Goal: Information Seeking & Learning: Learn about a topic

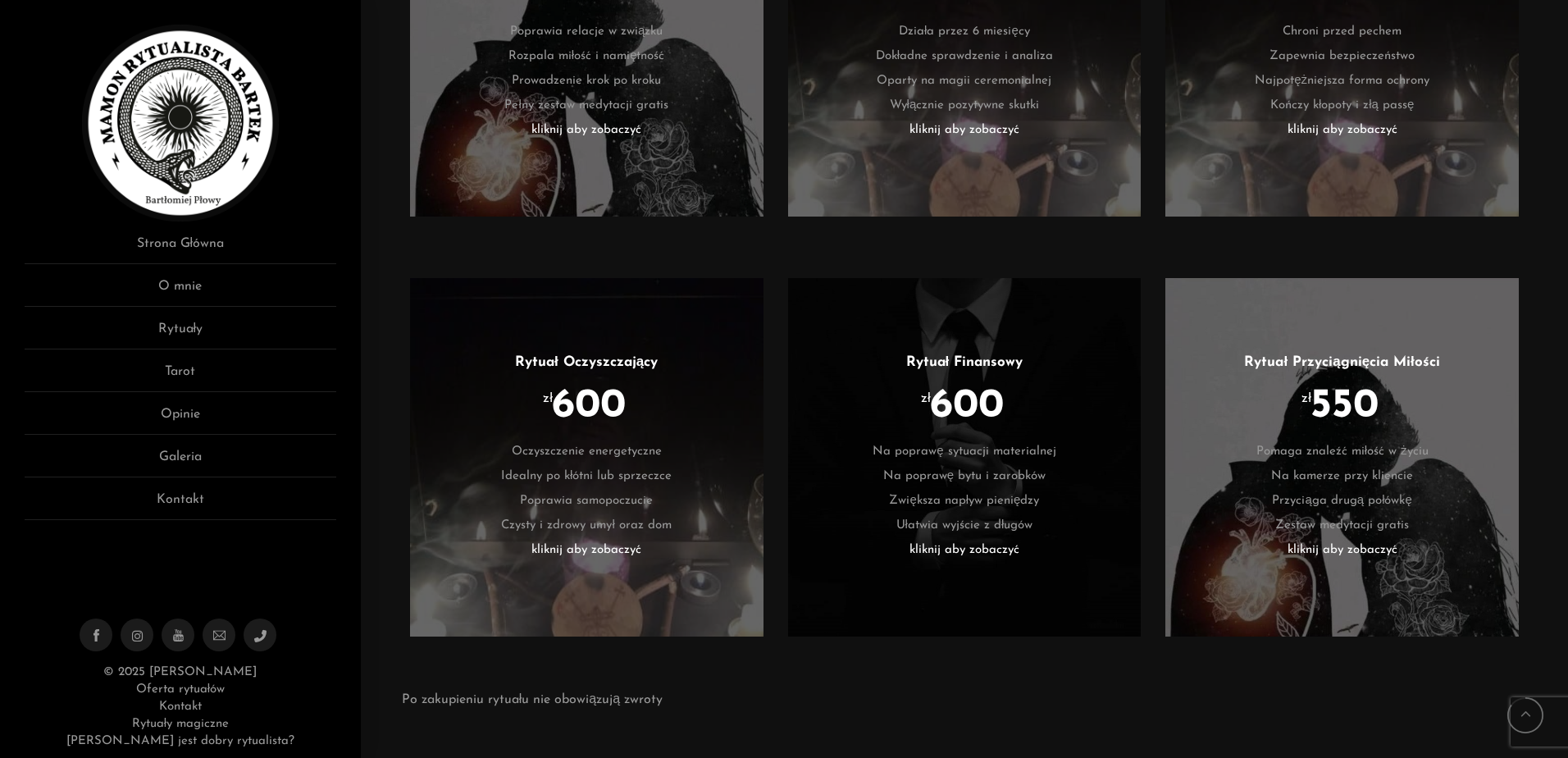
scroll to position [3362, 0]
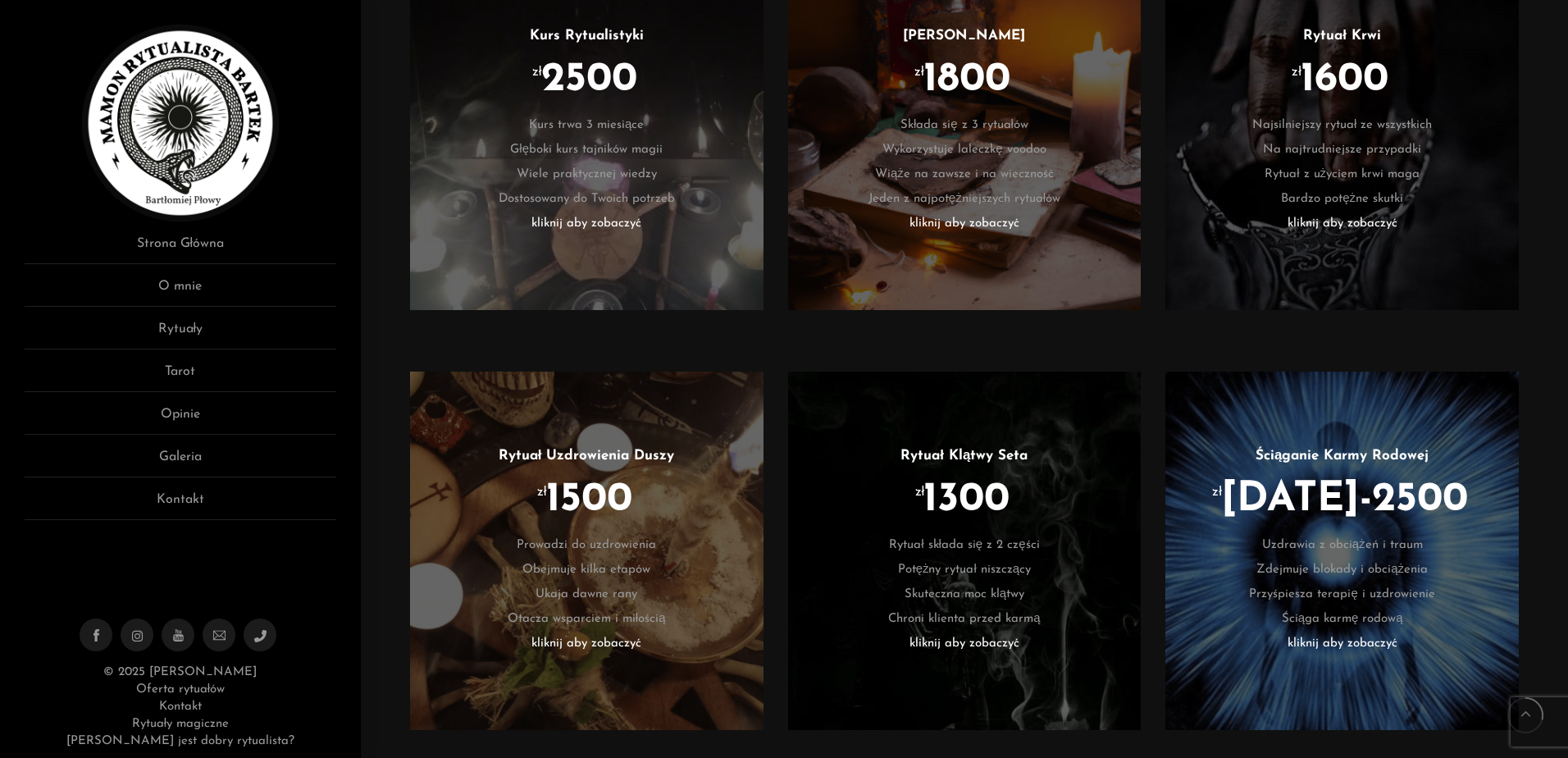
scroll to position [1105, 0]
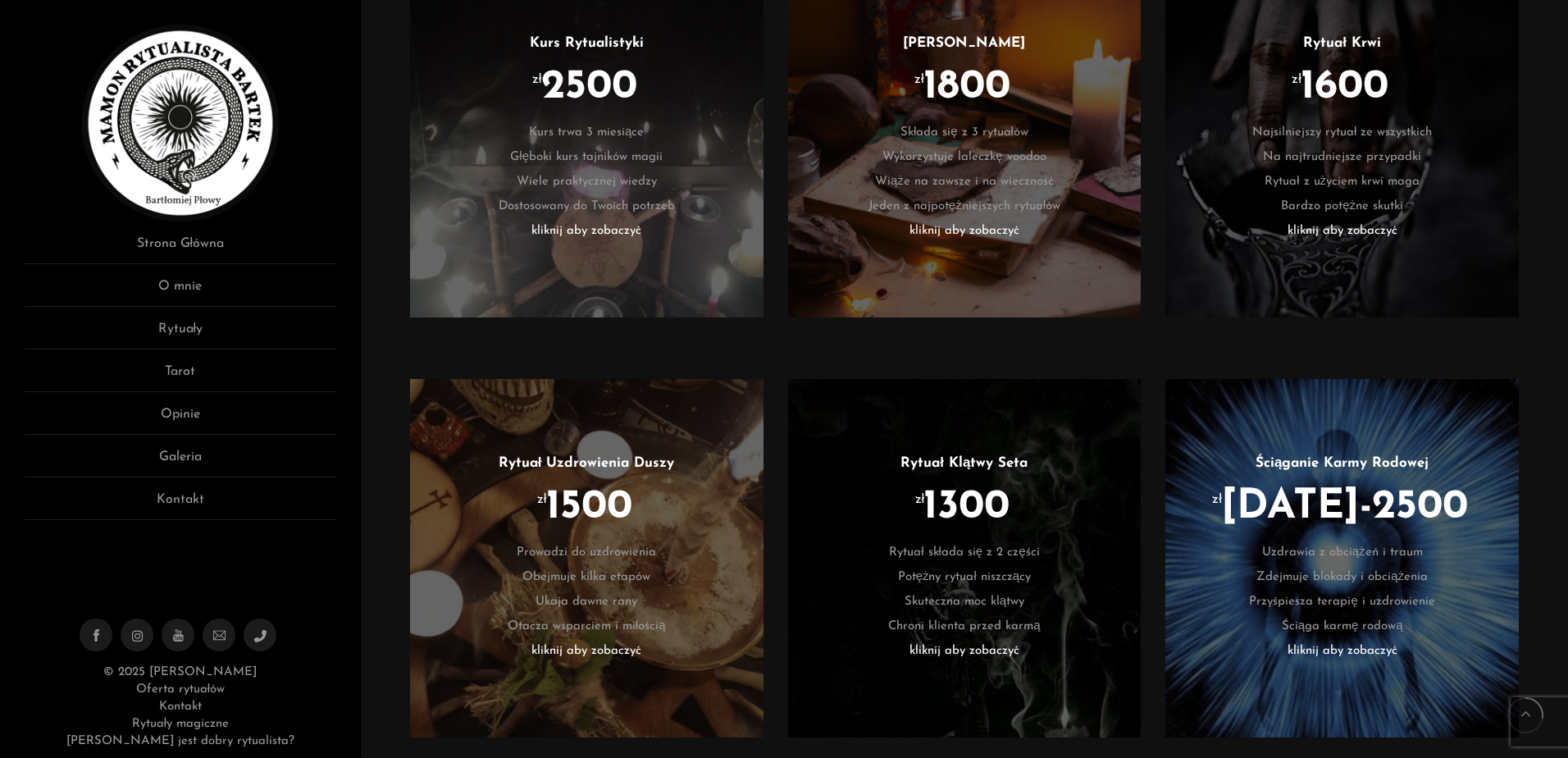
click at [1535, 305] on div "Kurs Rytualistyki zł 2500 Kurs trwa 3 miesiące Głęboki kurs tajników magii Wiel…" at bounding box center [964, 150] width 1141 height 416
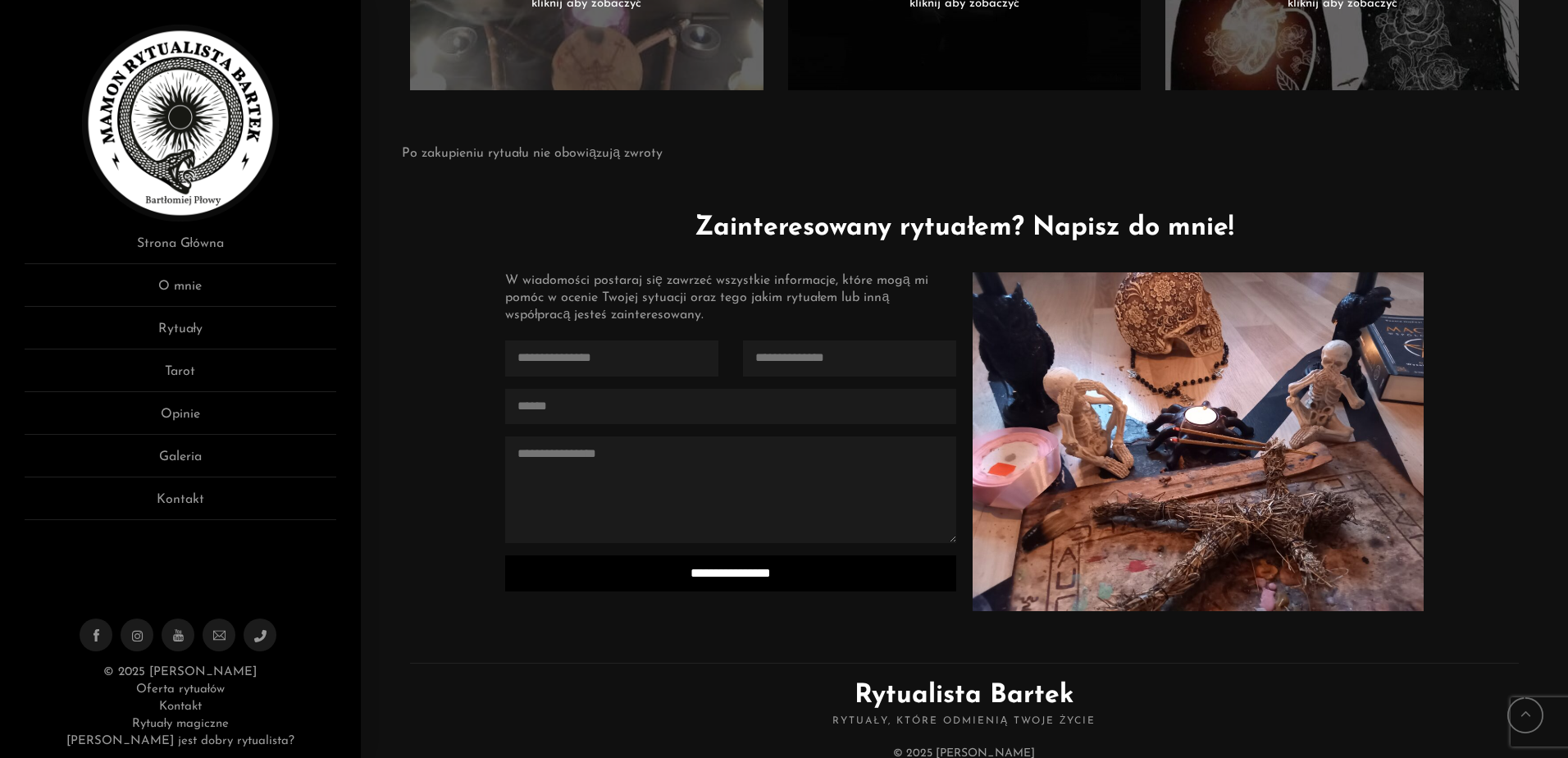
scroll to position [3893, 0]
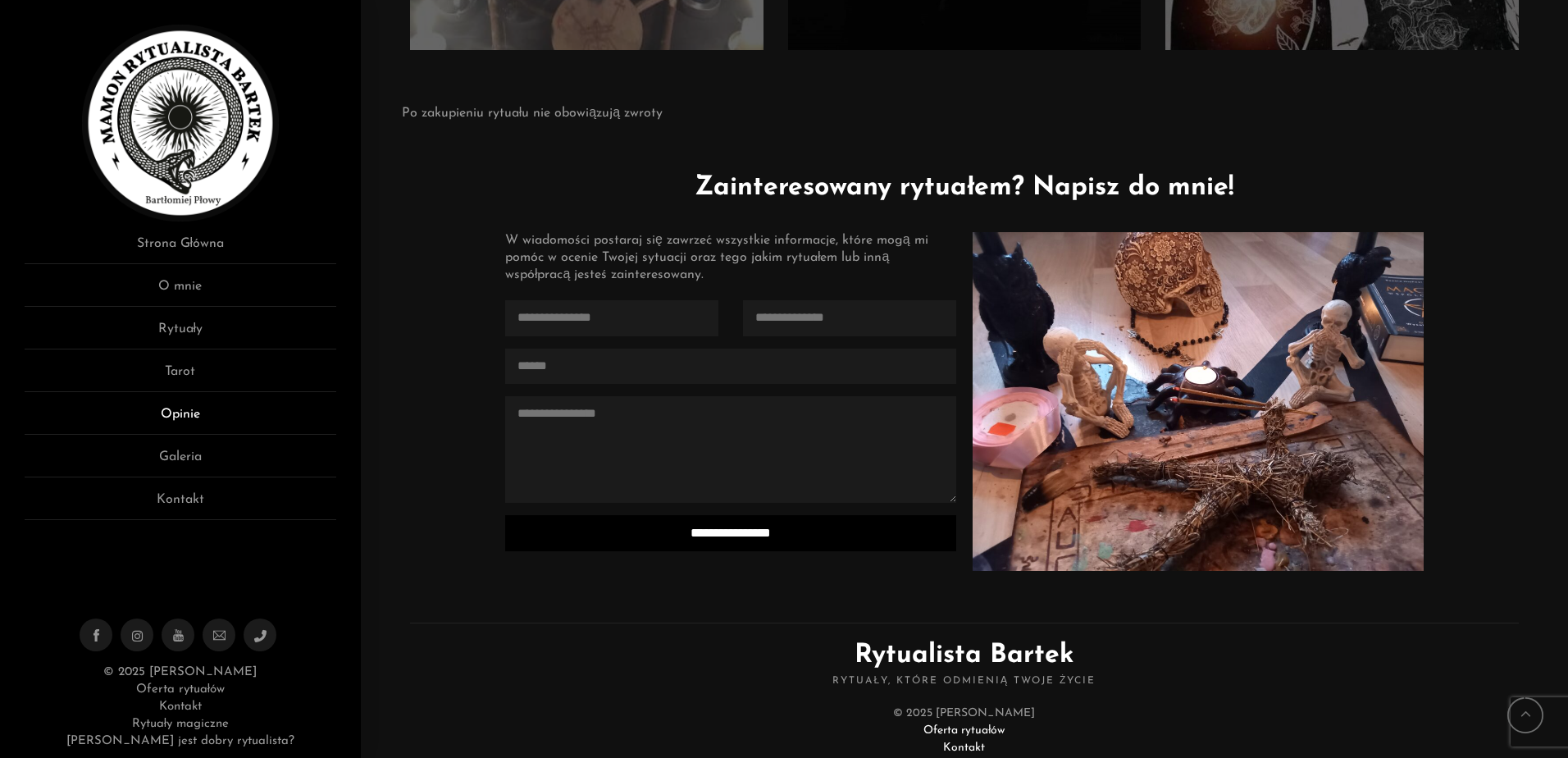
click at [159, 418] on link "Opinie" at bounding box center [181, 419] width 312 height 31
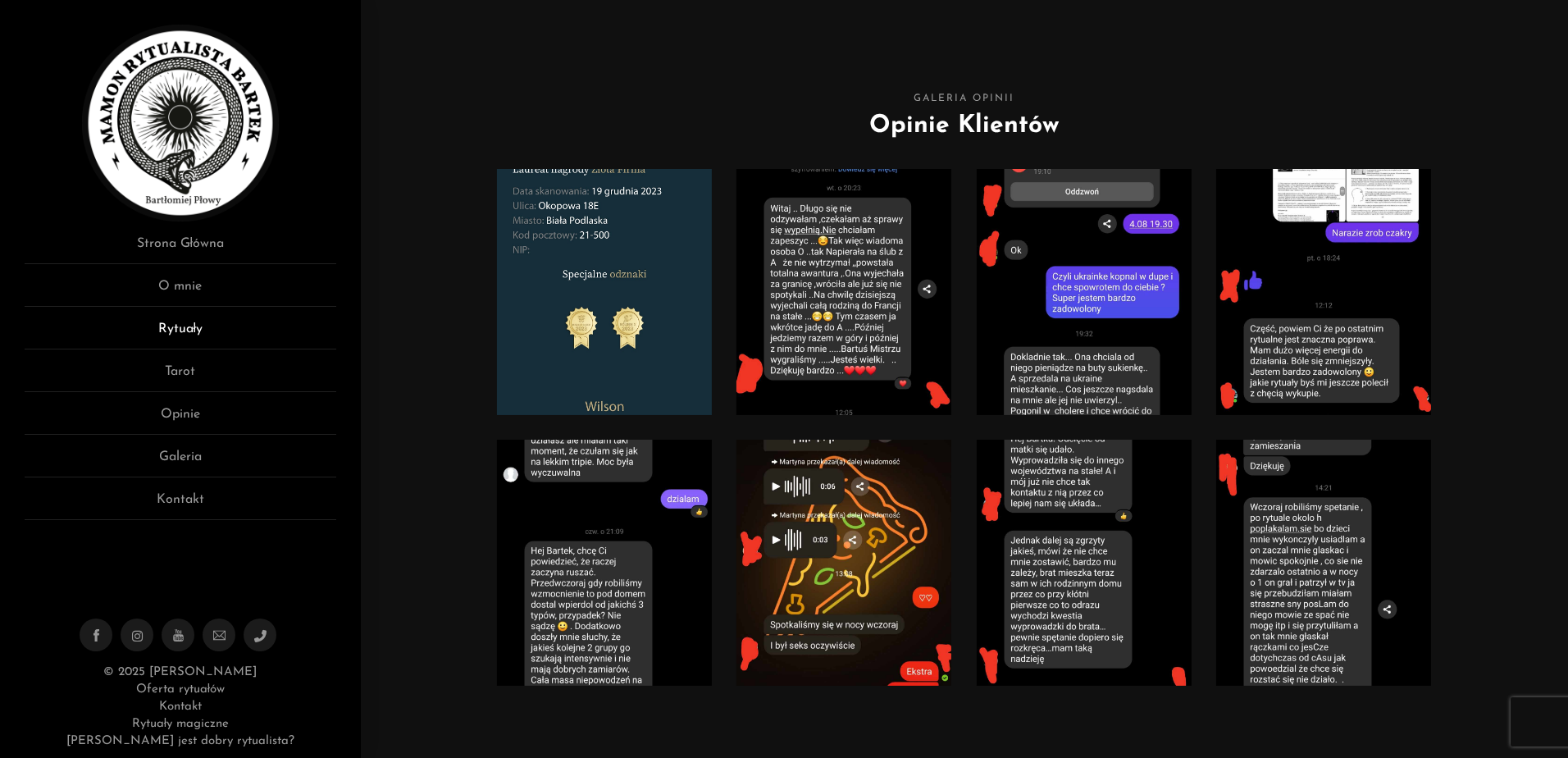
click at [215, 327] on link "Rytuały" at bounding box center [181, 334] width 312 height 31
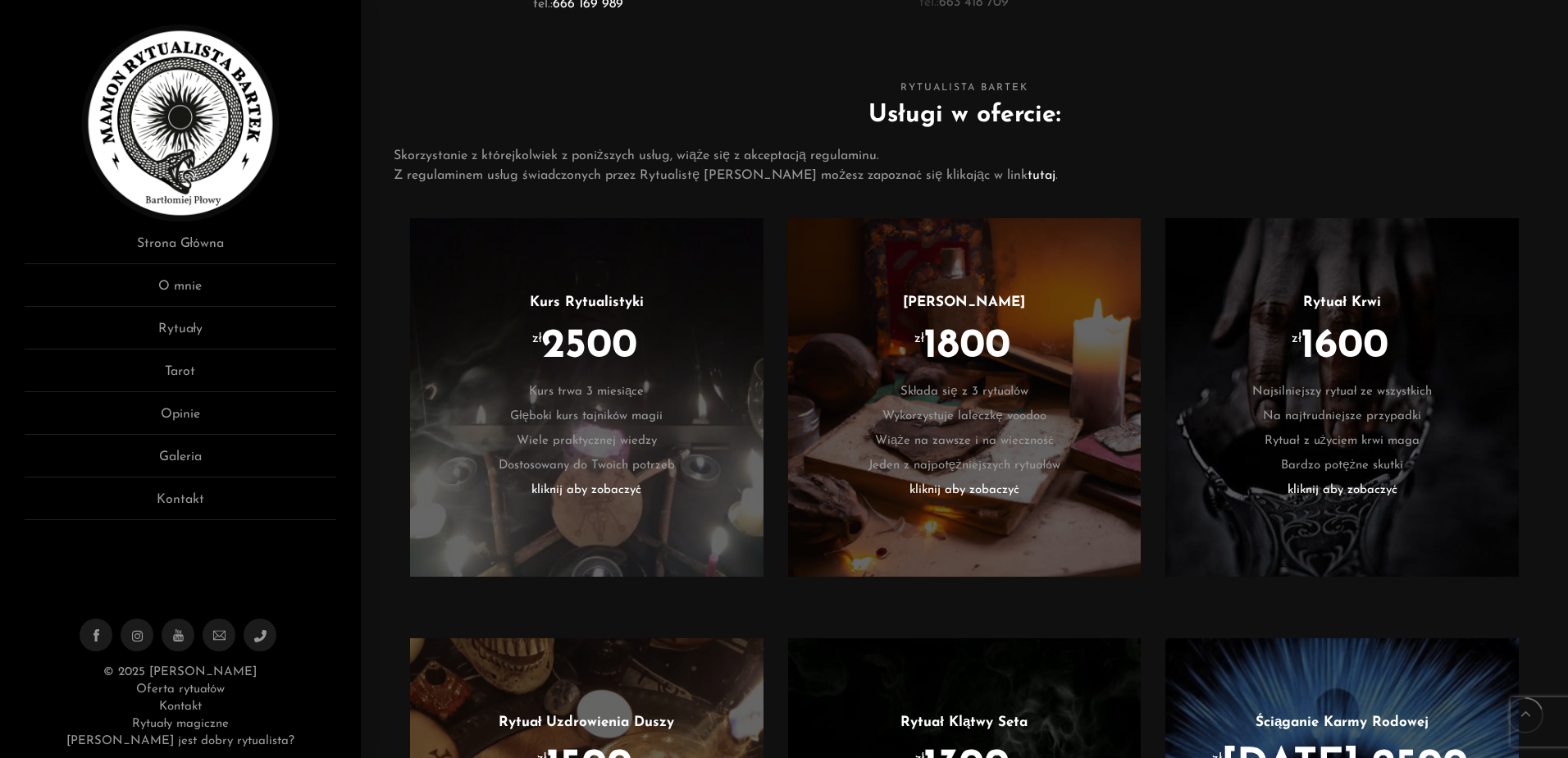
scroll to position [738, 0]
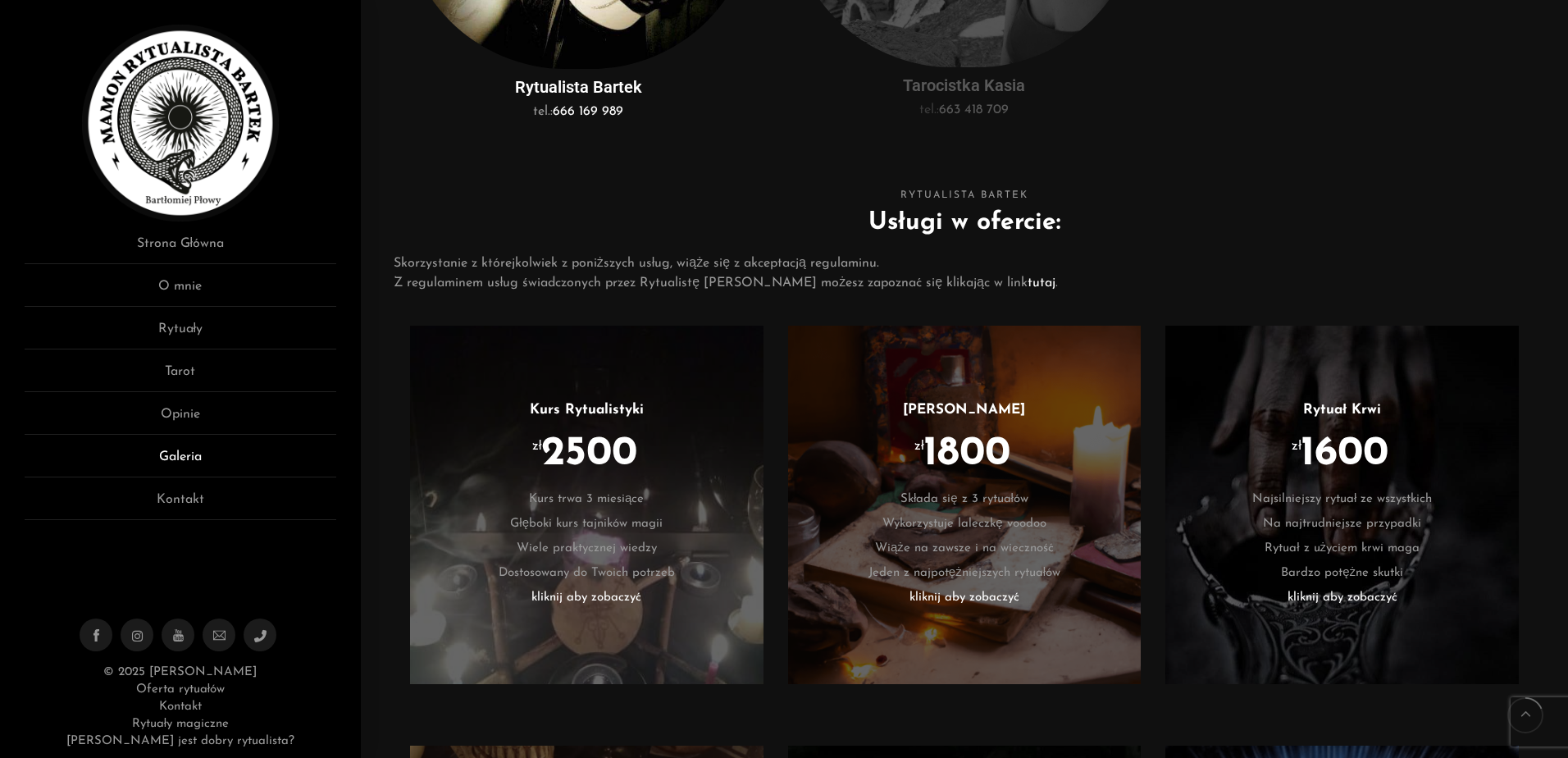
click at [180, 456] on link "Galeria" at bounding box center [181, 462] width 312 height 31
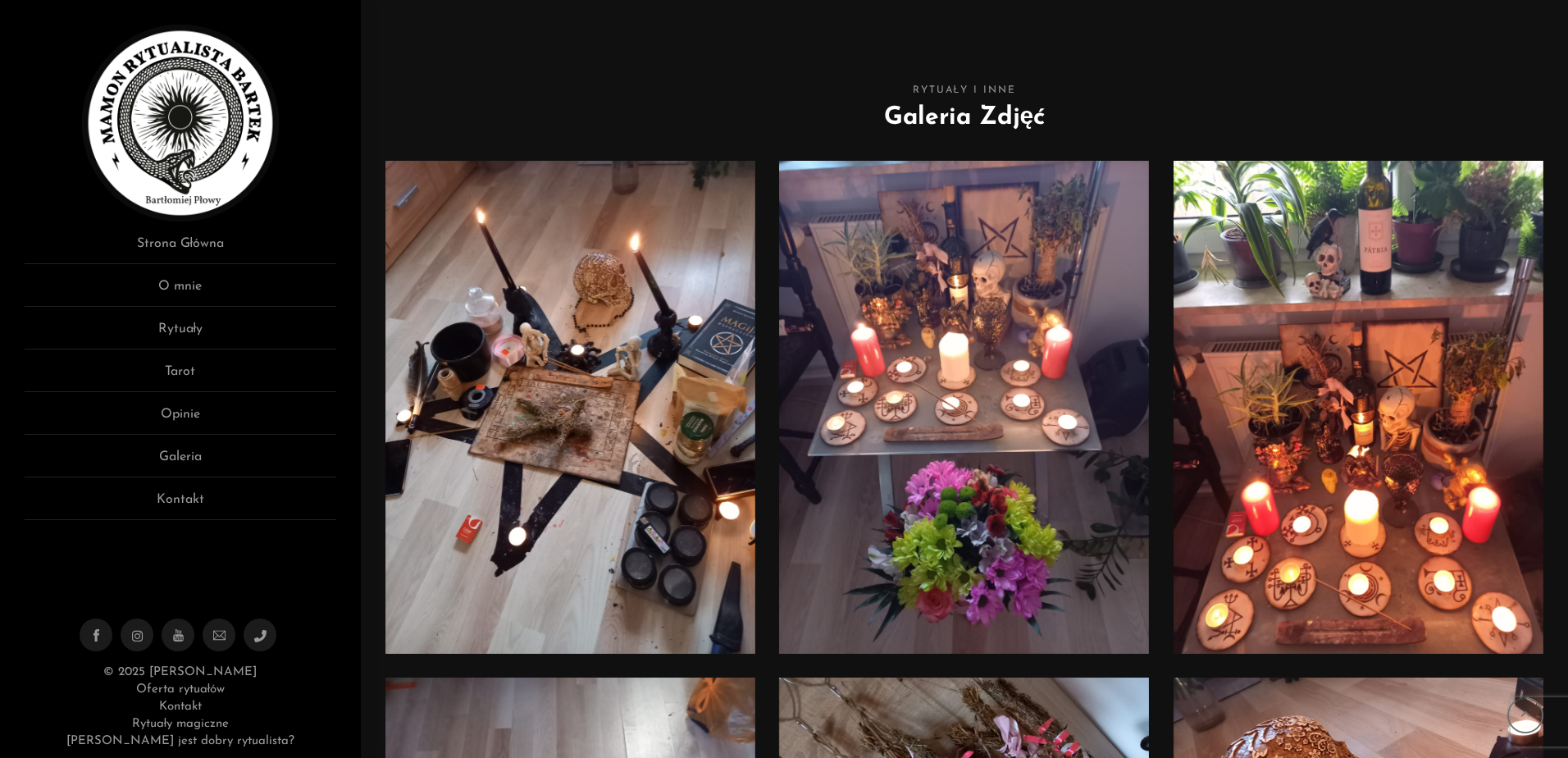
scroll to position [6806, 0]
